Goal: Find specific page/section: Find specific page/section

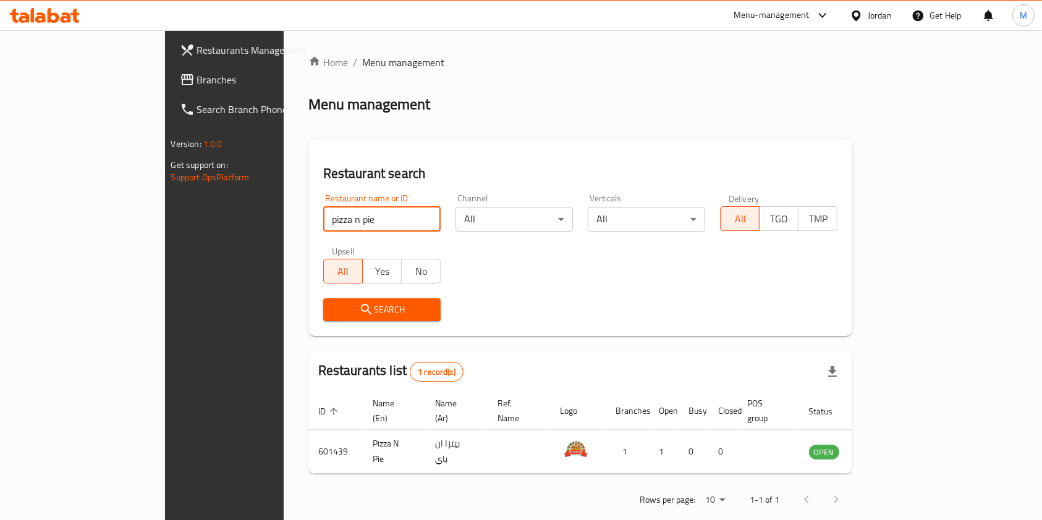
drag, startPoint x: 319, startPoint y: 221, endPoint x: 113, endPoint y: 225, distance: 205.8
click at [165, 224] on div "Restaurants Management Branches Search Branch Phone Version: 1.0.0 Get support …" at bounding box center [521, 285] width 713 height 510
type input "ش"
click button "Search" at bounding box center [381, 309] width 117 height 23
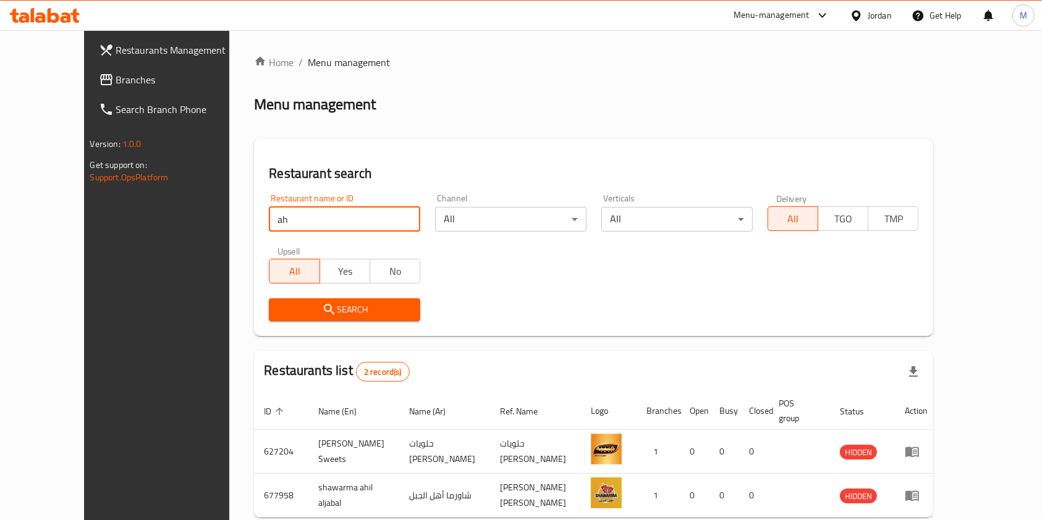
type input "a"
type input "اهل الخير"
click button "Search" at bounding box center [344, 309] width 151 height 23
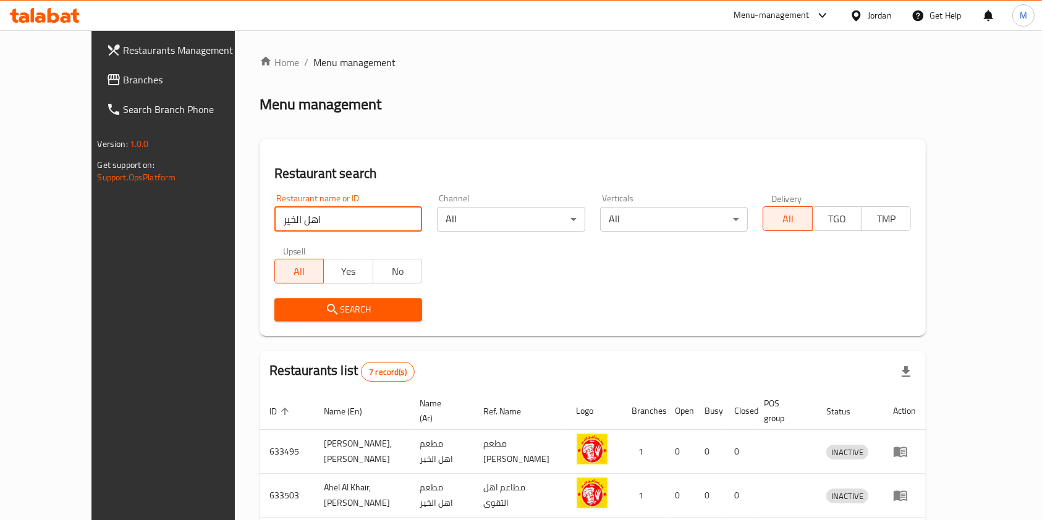
scroll to position [266, 0]
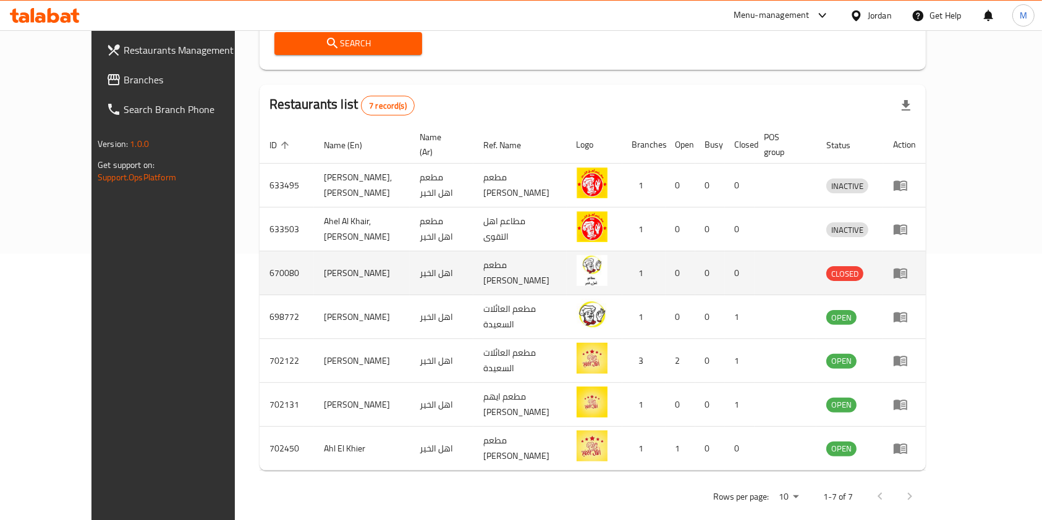
click at [563, 269] on td "مطعم [PERSON_NAME]" at bounding box center [519, 274] width 93 height 44
click at [559, 261] on td "مطعم [PERSON_NAME]" at bounding box center [519, 274] width 93 height 44
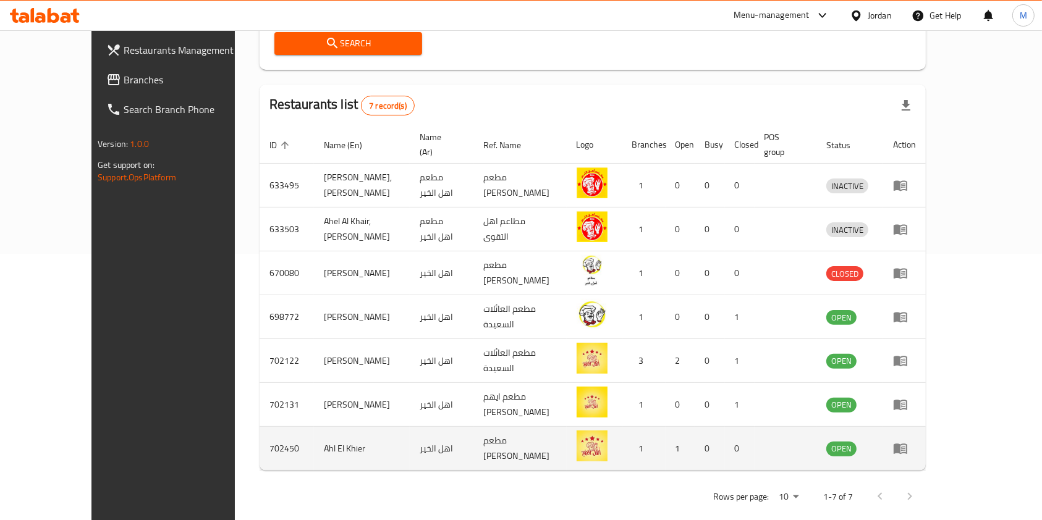
click at [544, 427] on td "مطعم [PERSON_NAME]" at bounding box center [519, 449] width 93 height 44
copy td "مطعم [PERSON_NAME]"
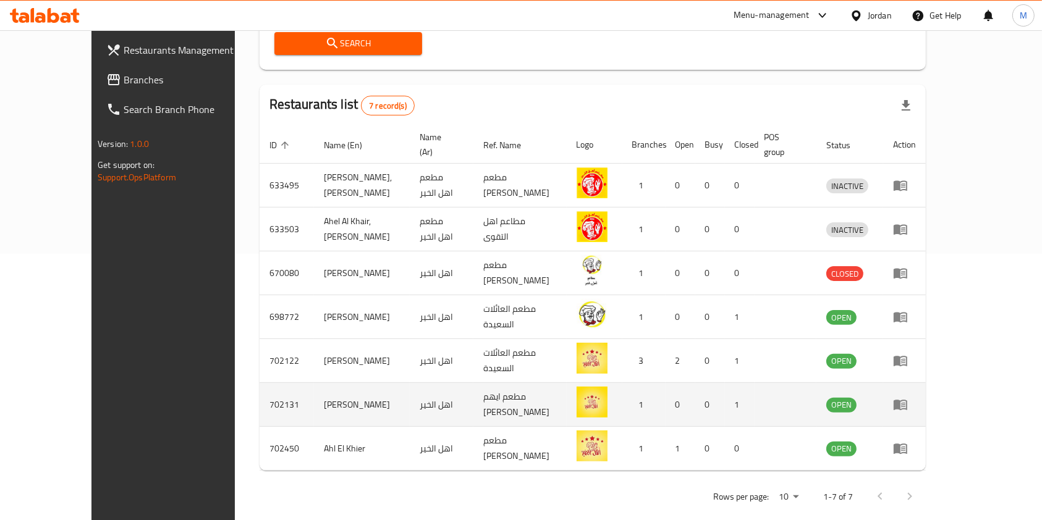
click at [549, 400] on td "مطعم ايهم [PERSON_NAME]" at bounding box center [519, 405] width 93 height 44
click at [549, 397] on td "مطعم ايهم [PERSON_NAME]" at bounding box center [519, 405] width 93 height 44
click at [549, 394] on td "مطعم ايهم [PERSON_NAME]" at bounding box center [519, 405] width 93 height 44
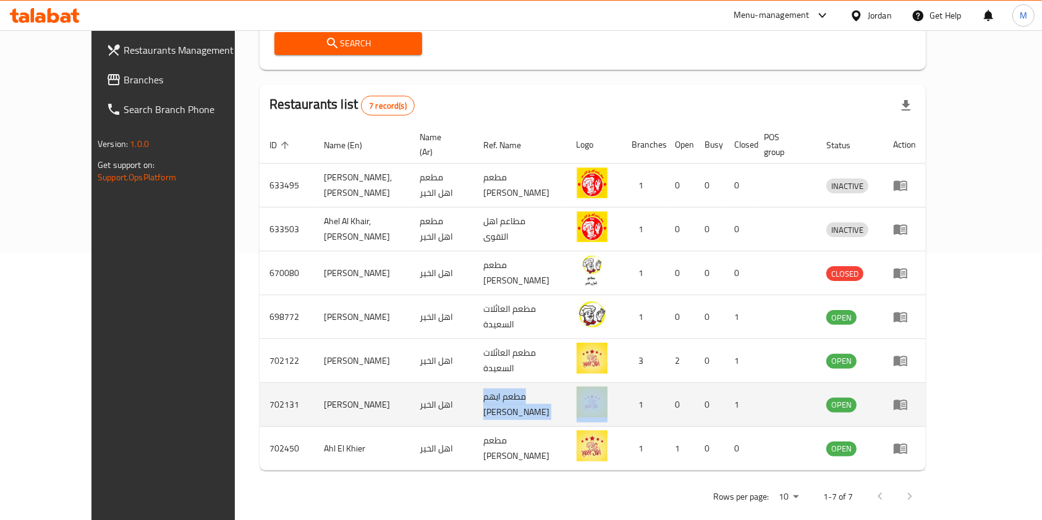
copy td "مطعم ايهم [PERSON_NAME]"
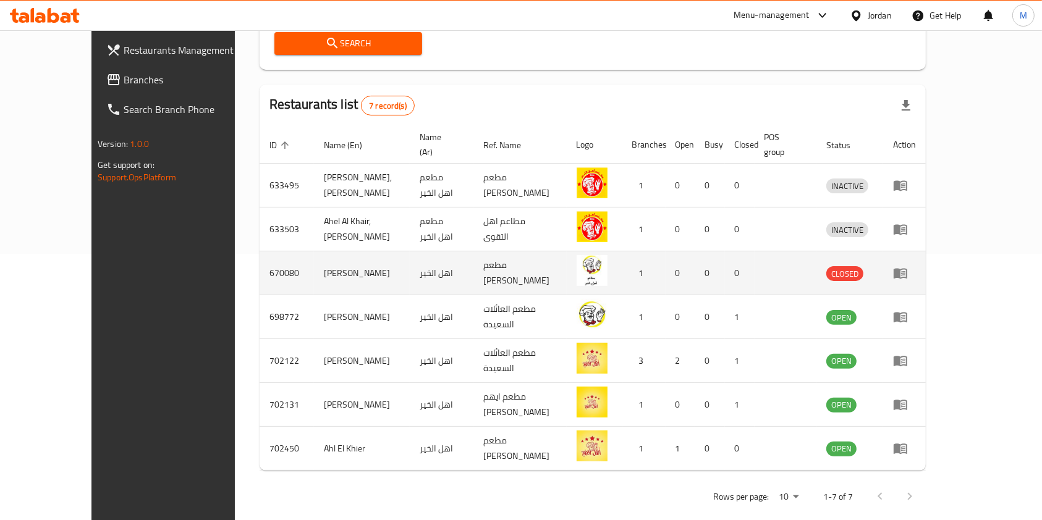
click at [539, 252] on td "مطعم [PERSON_NAME]" at bounding box center [519, 274] width 93 height 44
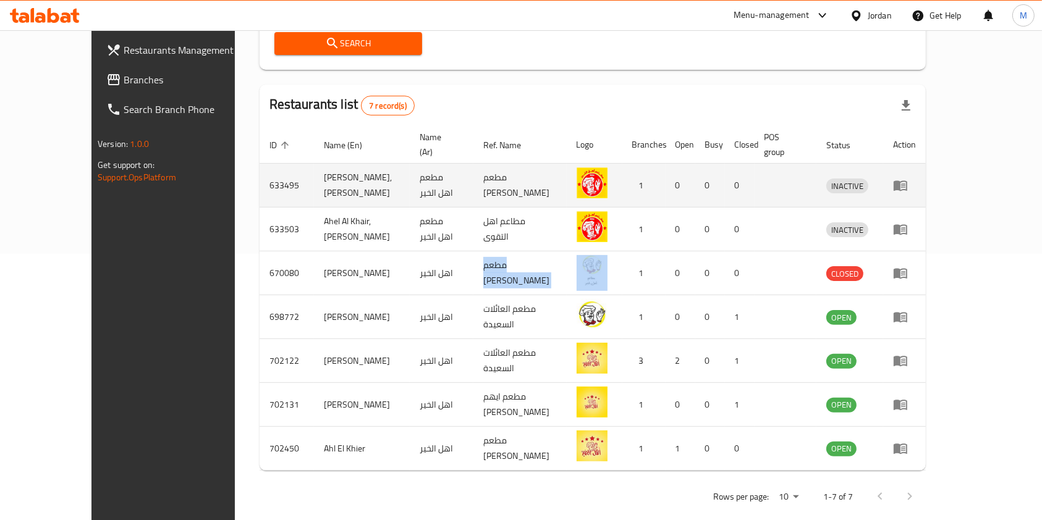
copy td "مطعم [PERSON_NAME]"
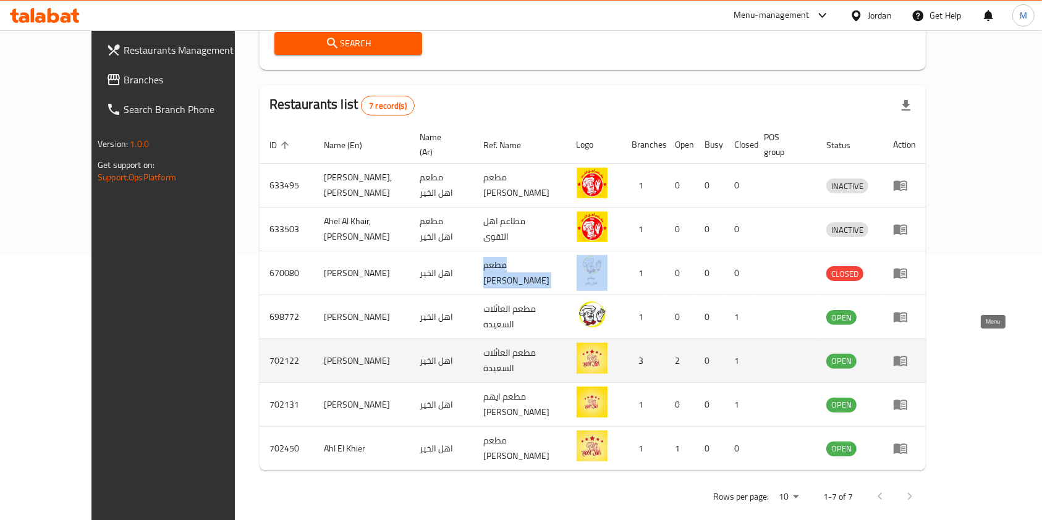
click at [907, 357] on icon "enhanced table" at bounding box center [901, 362] width 14 height 11
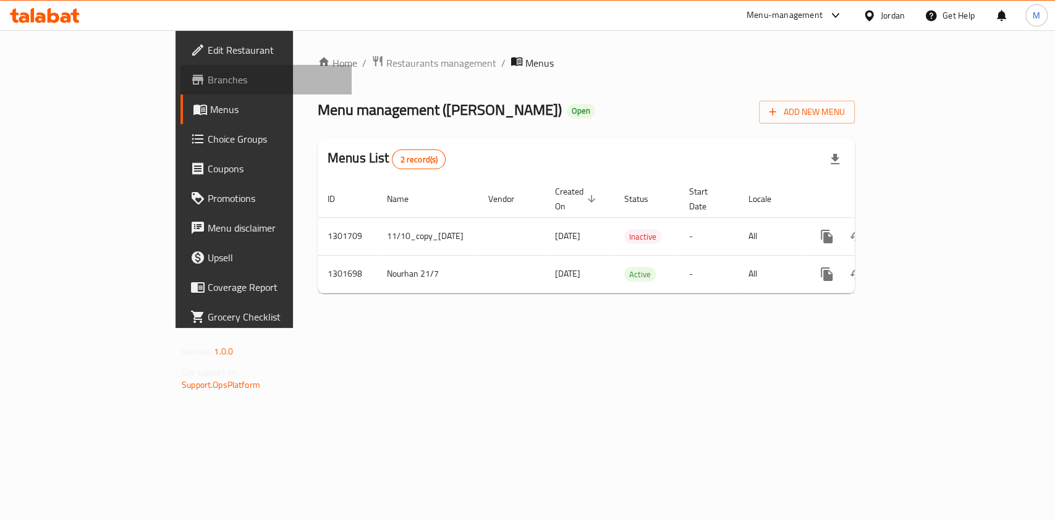
drag, startPoint x: 41, startPoint y: 77, endPoint x: 49, endPoint y: 74, distance: 9.0
click at [208, 76] on span "Branches" at bounding box center [275, 79] width 134 height 15
